Goal: Information Seeking & Learning: Find specific fact

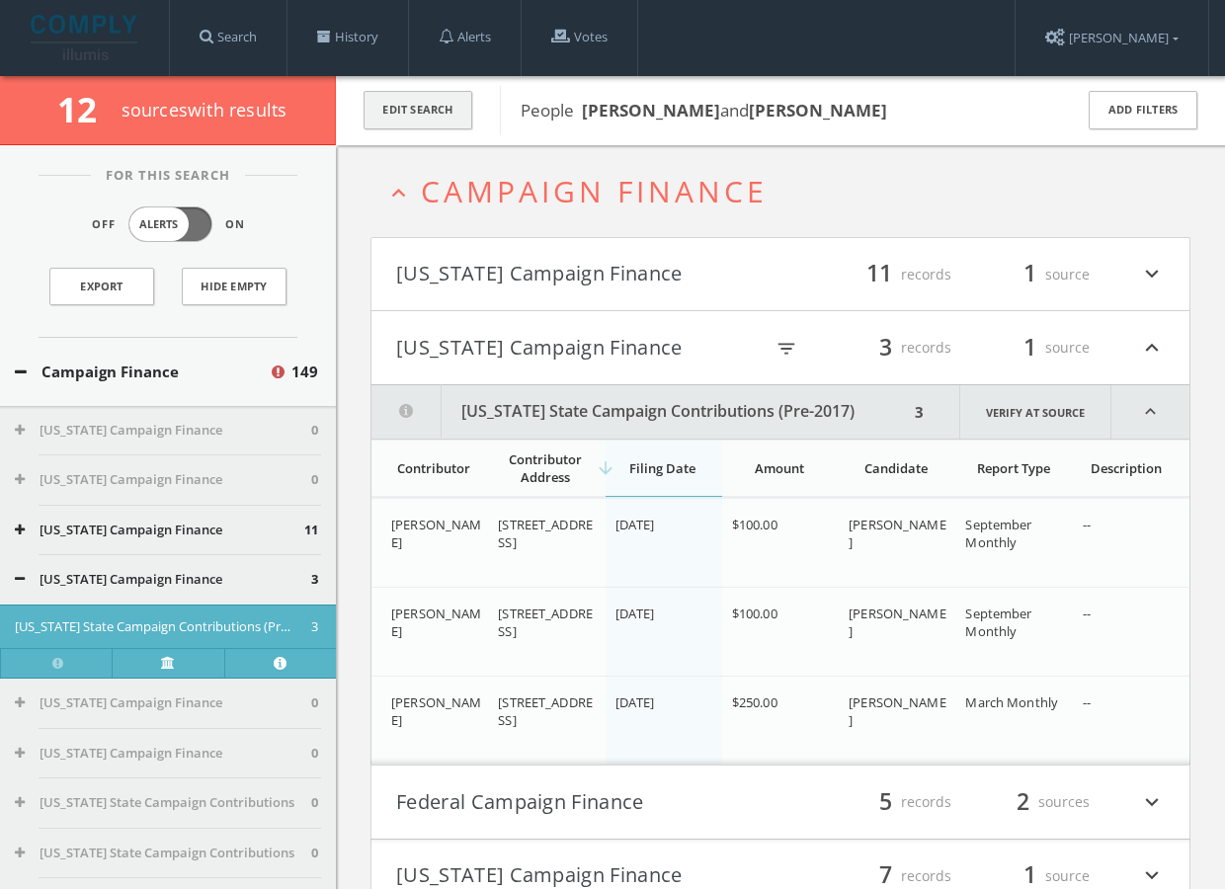
click at [426, 117] on button "Edit Search" at bounding box center [417, 110] width 109 height 39
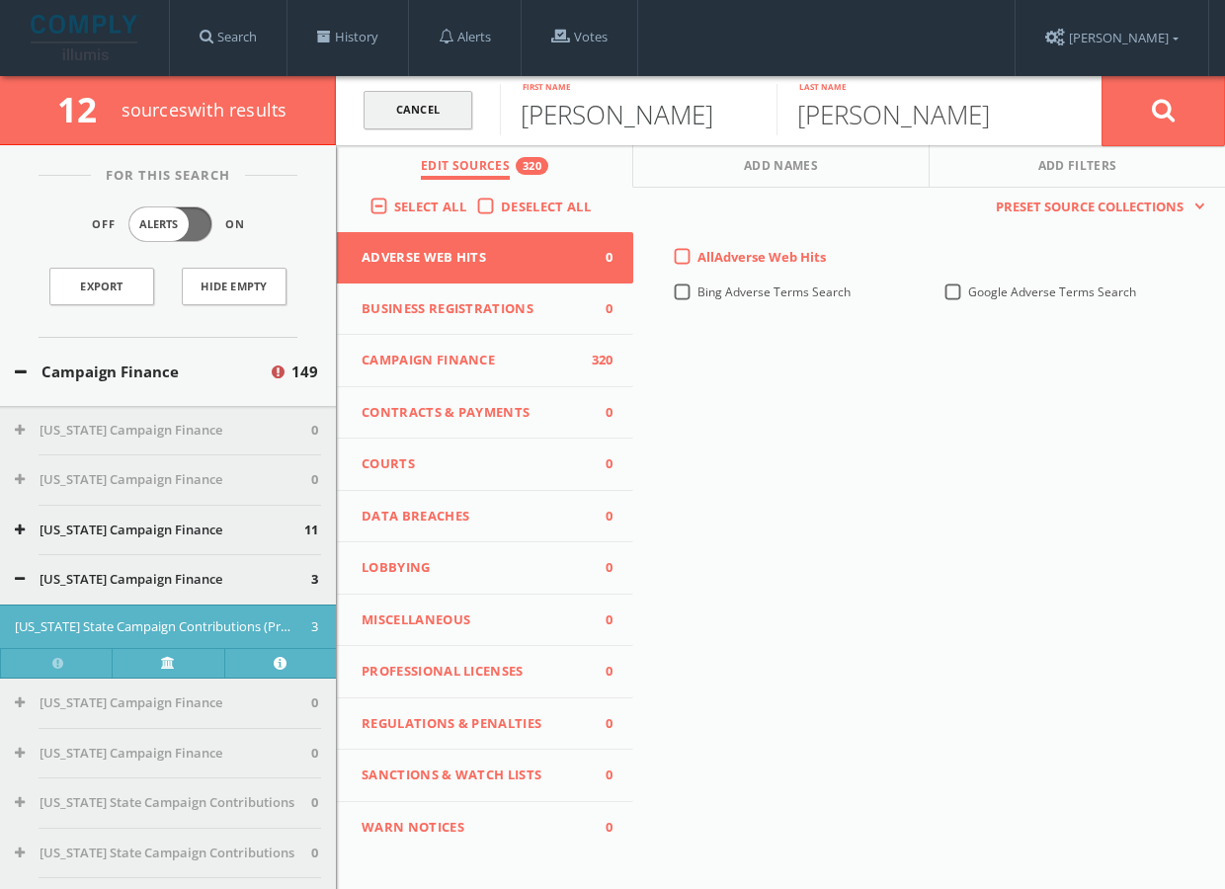
drag, startPoint x: 597, startPoint y: 121, endPoint x: 410, endPoint y: 126, distance: 186.7
click at [410, 126] on form "Cancel [PERSON_NAME] First name [PERSON_NAME] Last name Cancel" at bounding box center [780, 110] width 889 height 69
type input "Dick"
type input "[PERSON_NAME]"
click at [813, 157] on button "Add Names" at bounding box center [781, 166] width 296 height 42
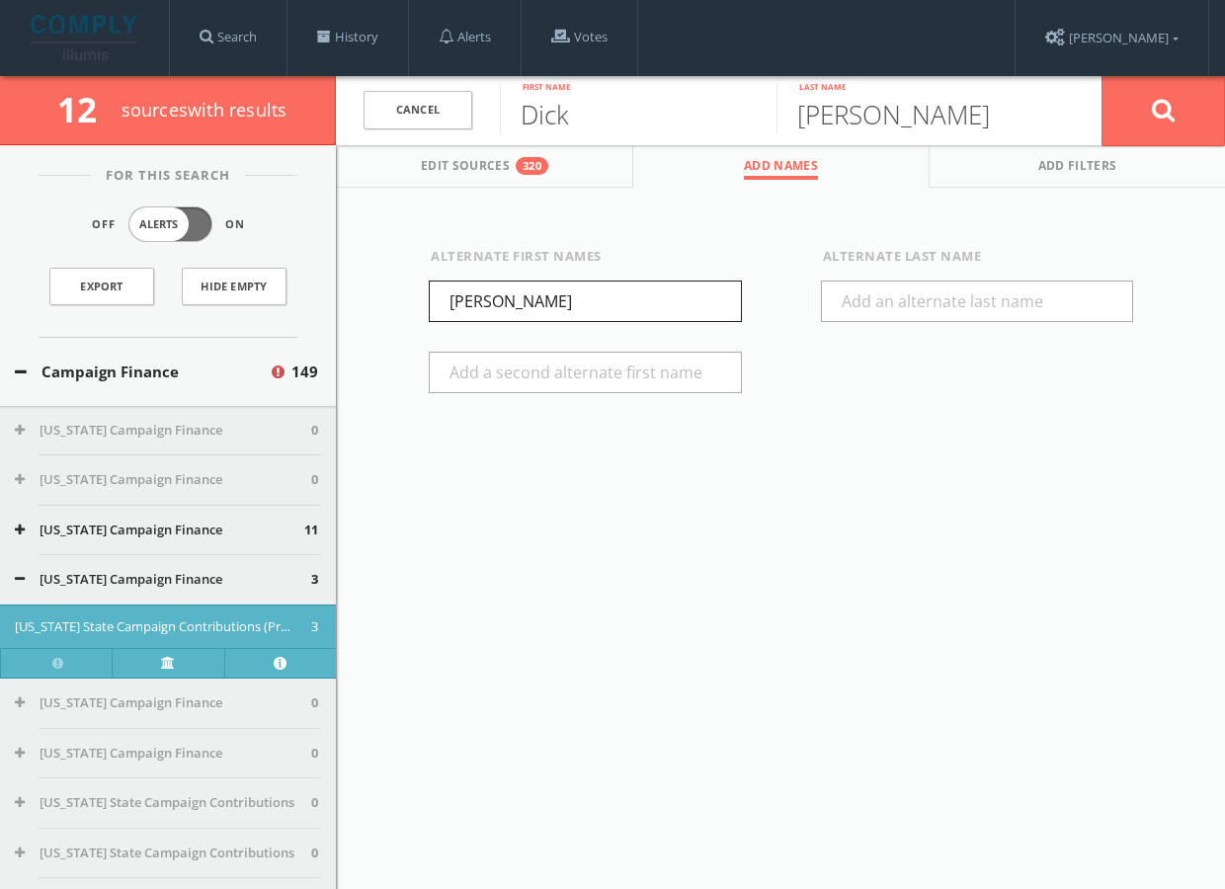
drag, startPoint x: 573, startPoint y: 303, endPoint x: 341, endPoint y: 307, distance: 232.1
click at [341, 307] on div "Alternate First Names [PERSON_NAME] Alternate Last Name" at bounding box center [781, 340] width 888 height 305
click at [1137, 97] on button at bounding box center [1162, 110] width 123 height 71
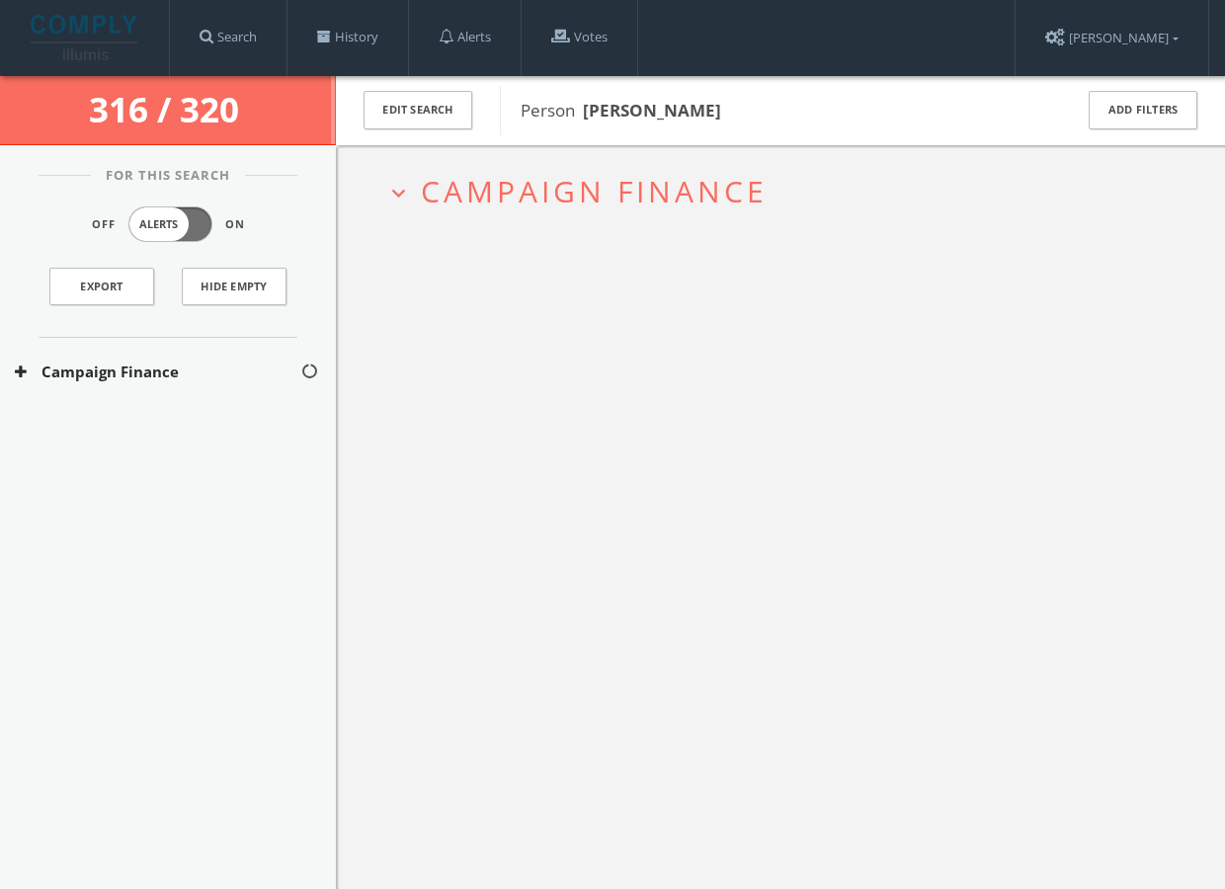
click at [629, 174] on span "Campaign Finance" at bounding box center [594, 191] width 347 height 40
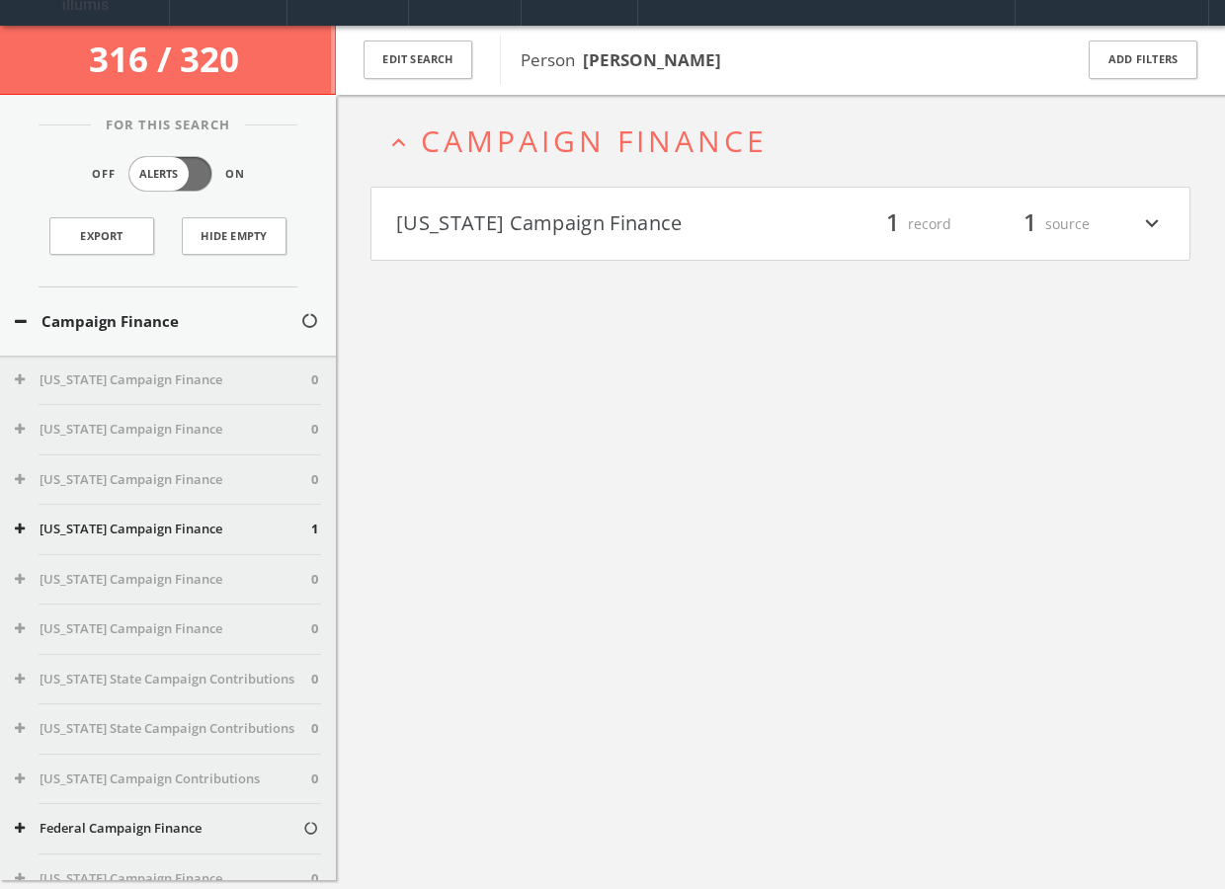
click at [603, 243] on h4 "[US_STATE] Campaign Finance filter_list 1 record 1 source expand_more" at bounding box center [780, 224] width 818 height 73
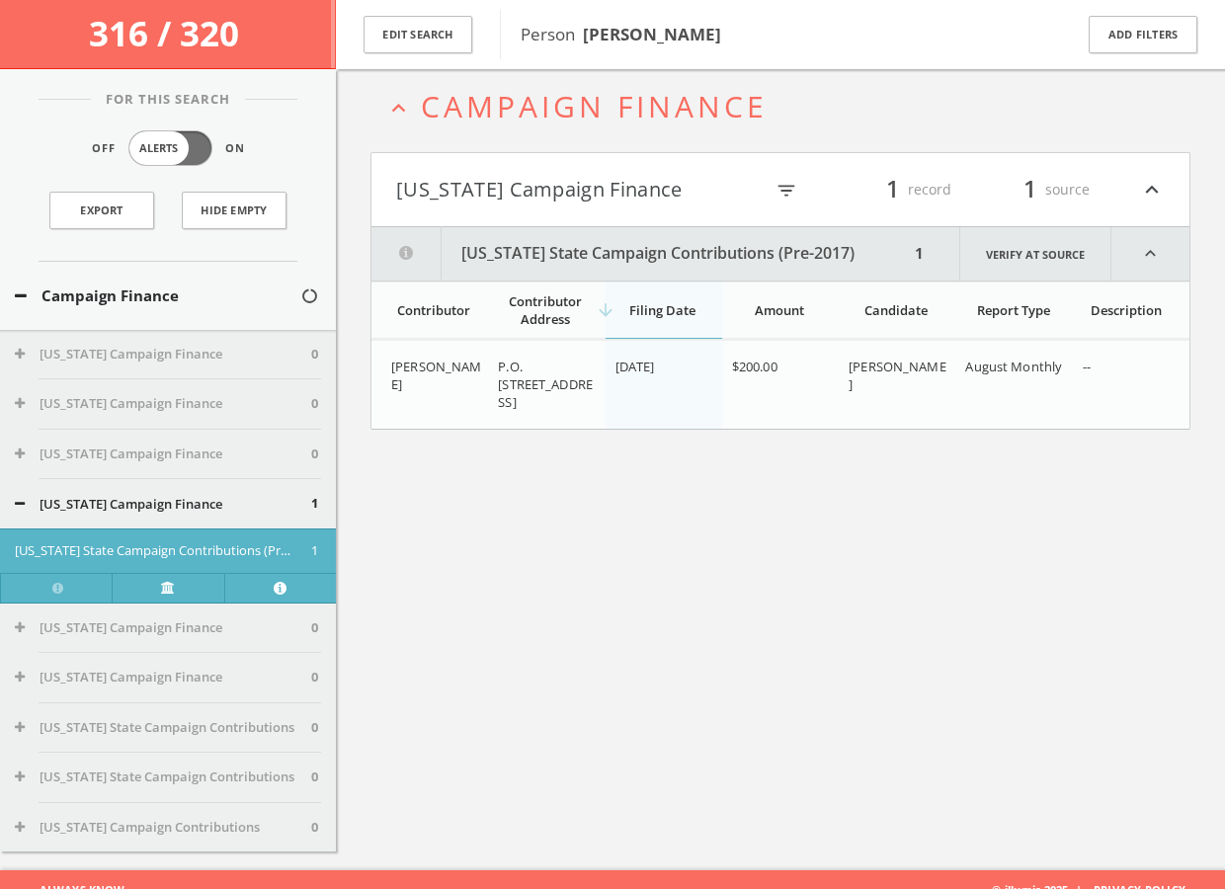
scroll to position [116, 0]
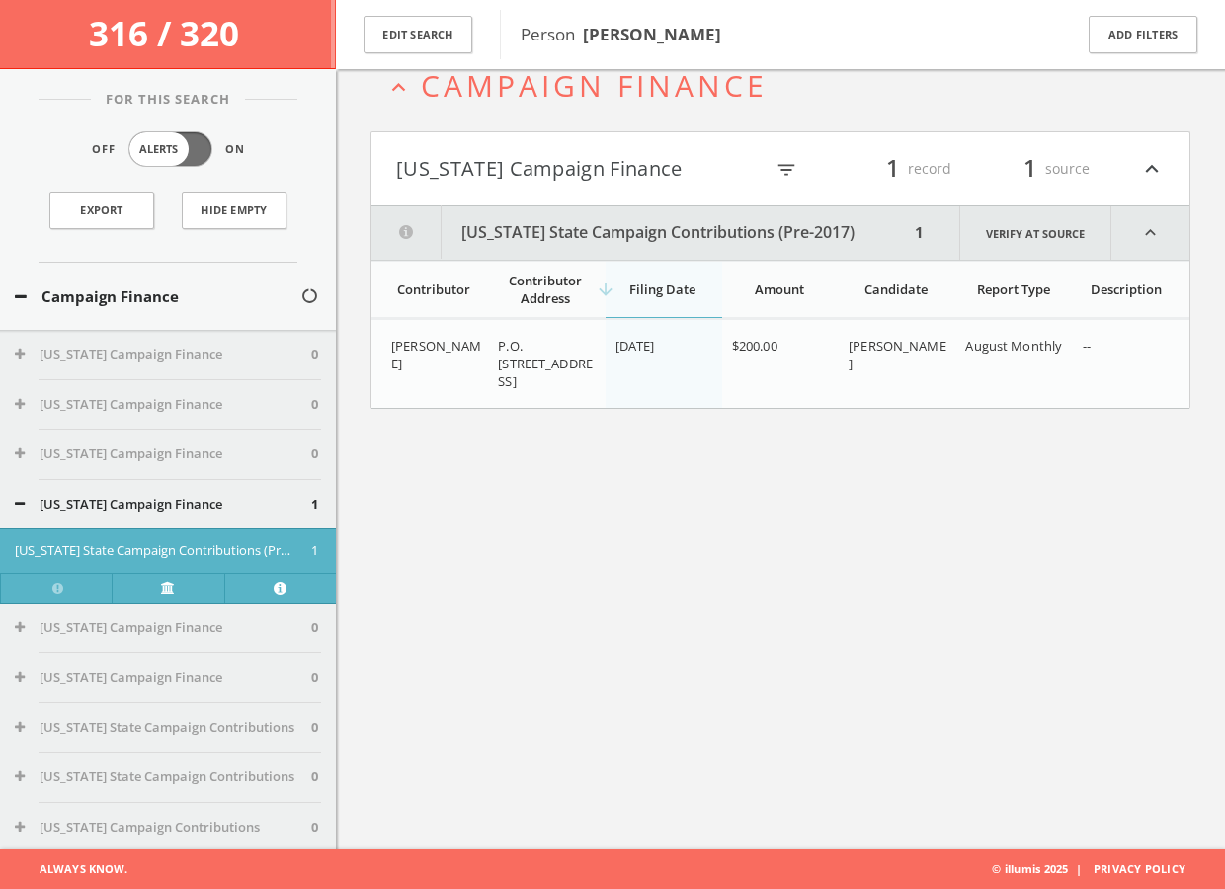
drag, startPoint x: 928, startPoint y: 505, endPoint x: 920, endPoint y: 496, distance: 12.6
click at [928, 505] on div "expand_less Campaign Finance [US_STATE] Campaign Finance filter_list 1 record 1…" at bounding box center [780, 404] width 889 height 889
